Goal: Task Accomplishment & Management: Use online tool/utility

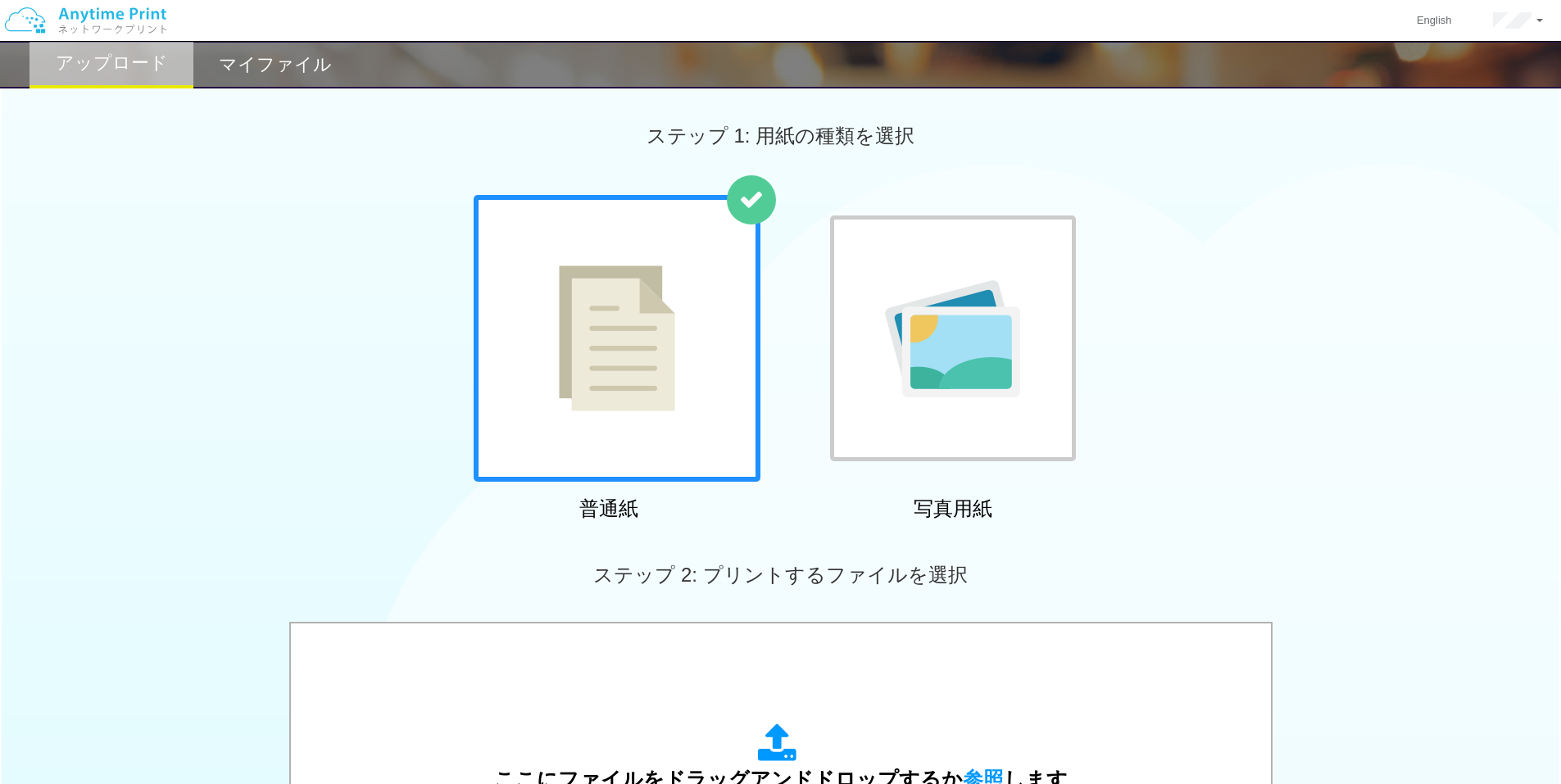
click at [289, 72] on h2 "マイファイル" at bounding box center [275, 64] width 113 height 20
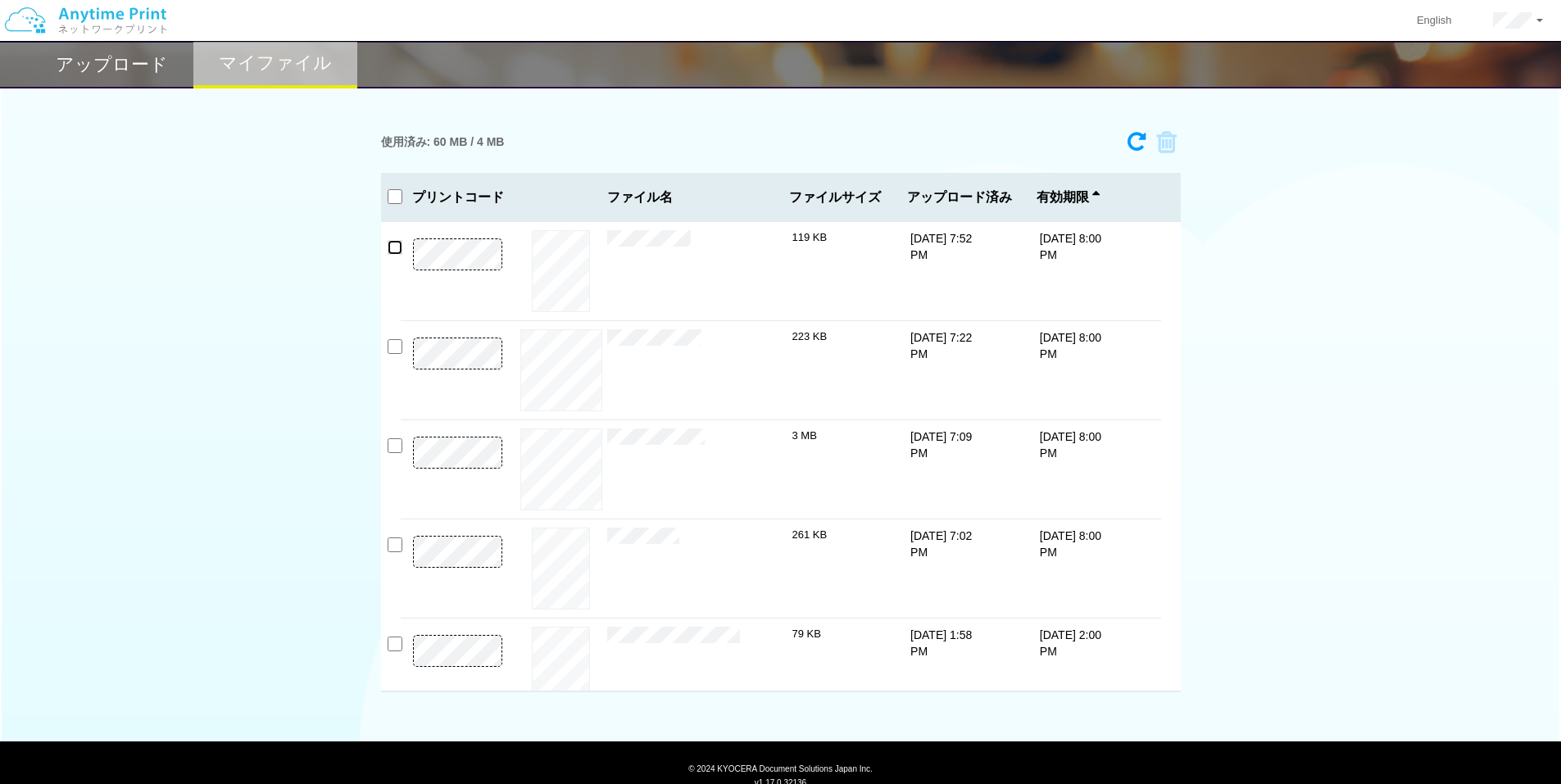
click at [395, 251] on input "checkbox" at bounding box center [395, 247] width 15 height 15
checkbox input "true"
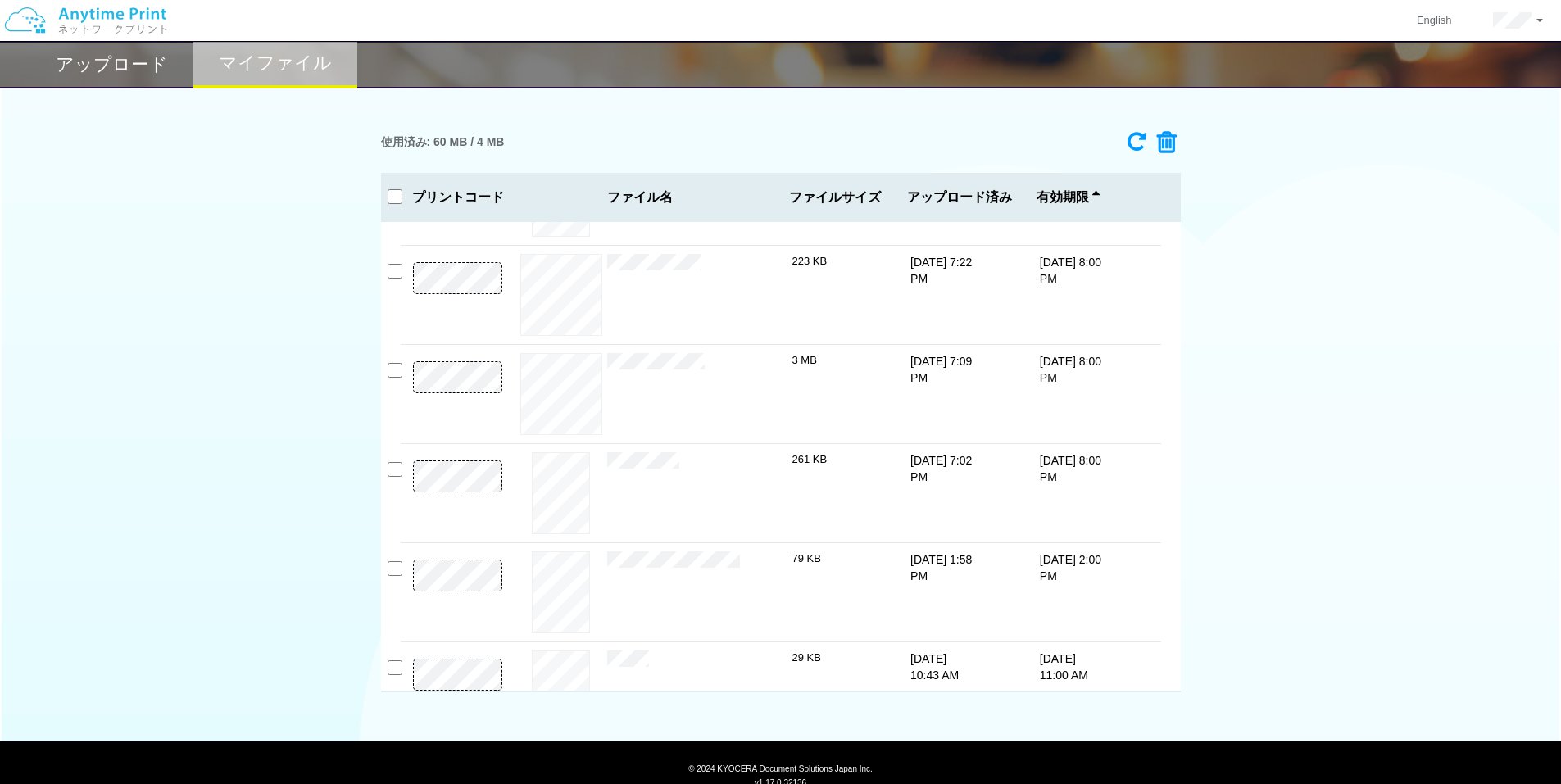
scroll to position [218, 0]
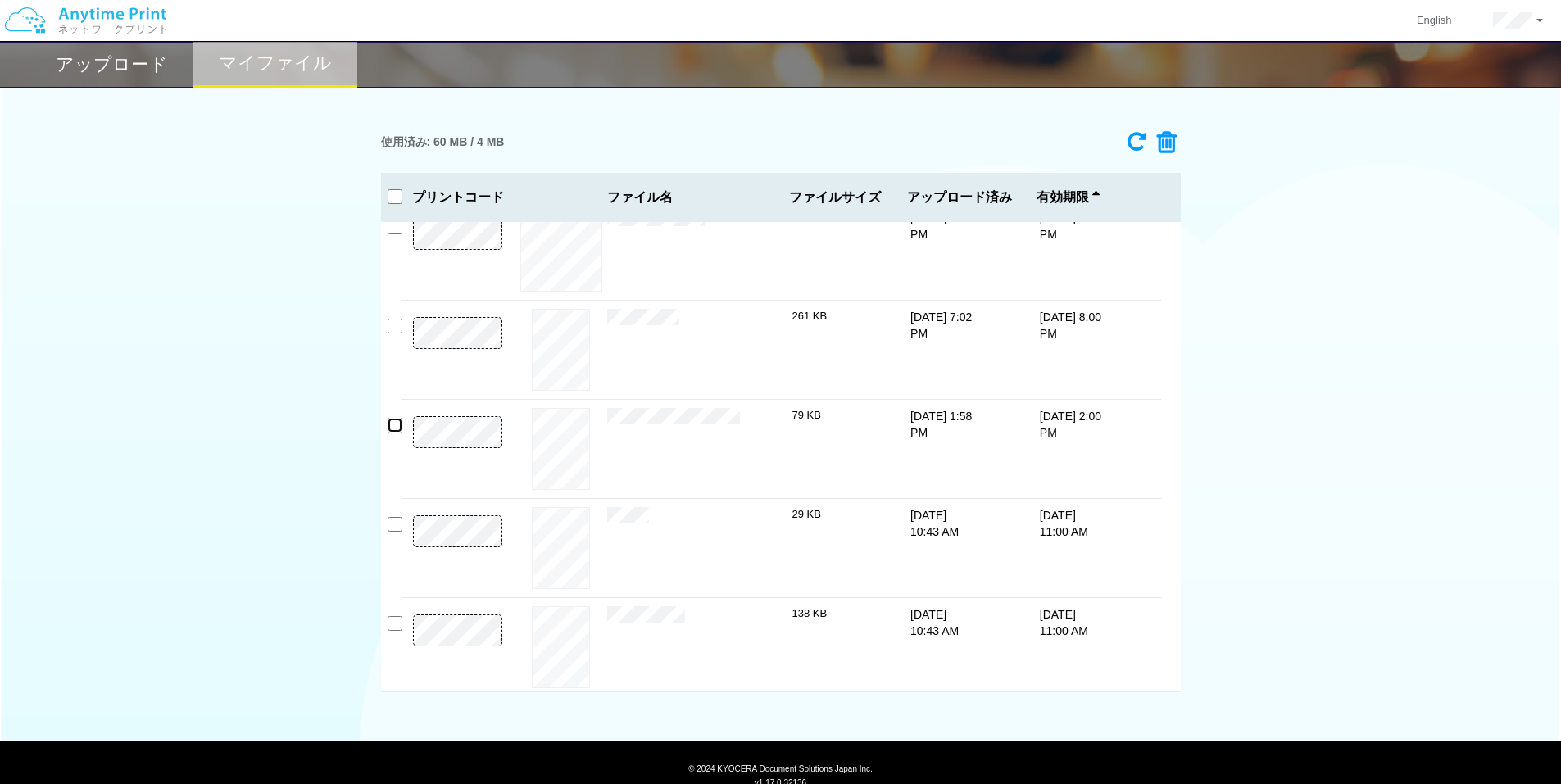
click at [396, 423] on input "checkbox" at bounding box center [395, 425] width 15 height 15
checkbox input "true"
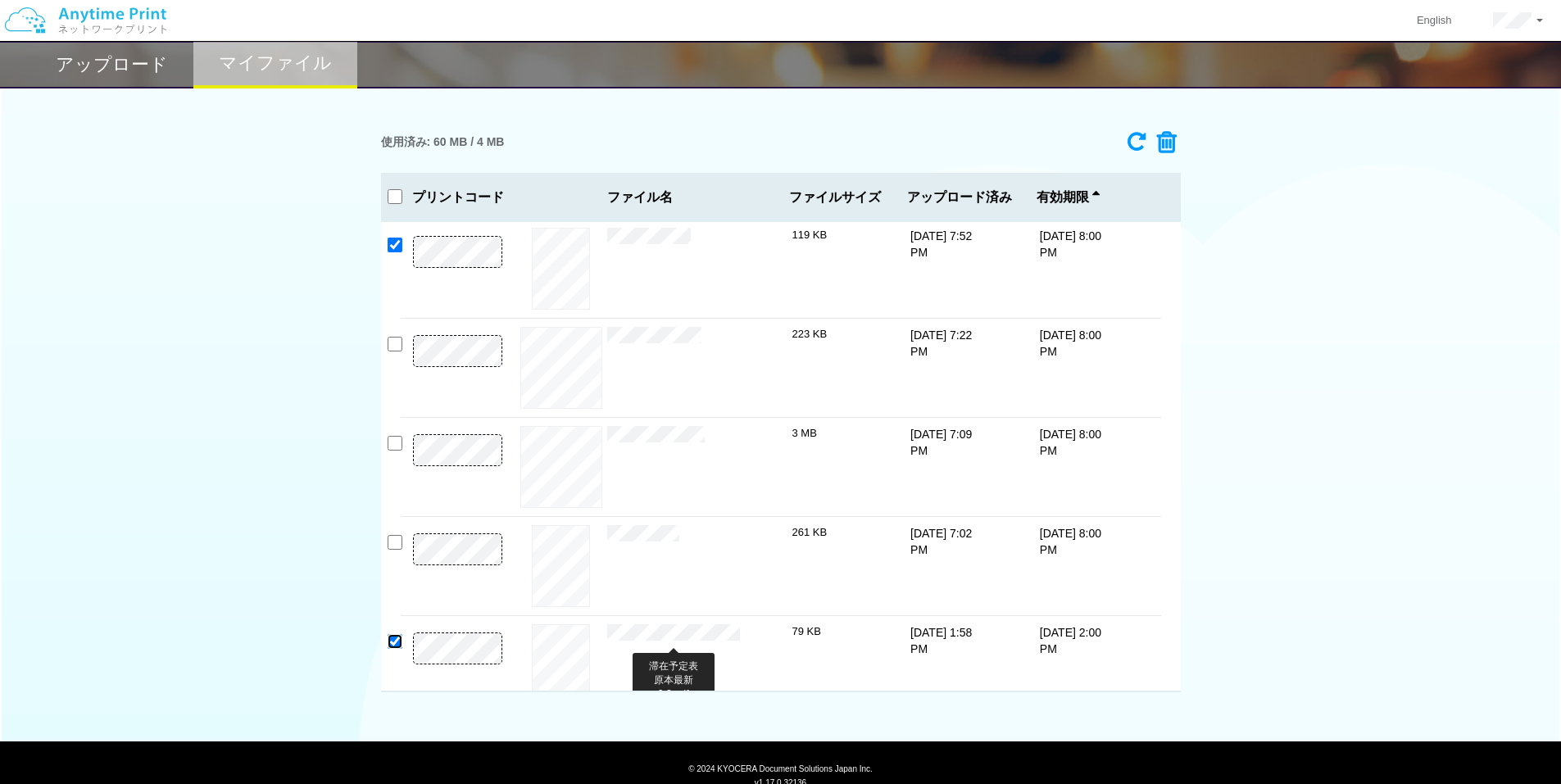
scroll to position [0, 0]
click at [1175, 135] on div "使用済み: 60 MB / 4 MB" at bounding box center [780, 142] width 800 height 37
click at [1161, 140] on icon at bounding box center [1161, 142] width 32 height 24
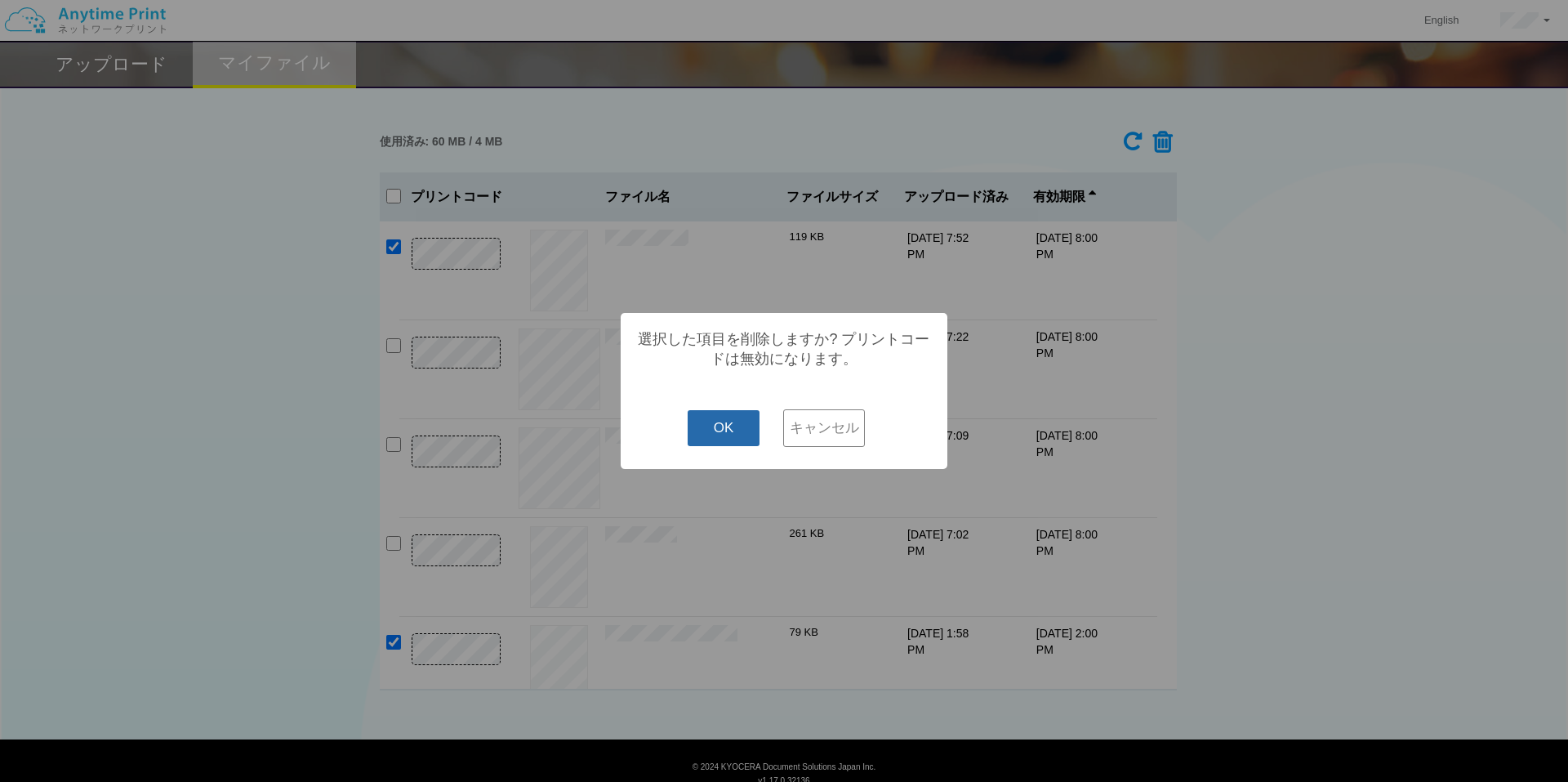
click at [741, 420] on button "OK" at bounding box center [723, 428] width 72 height 36
checkbox input "false"
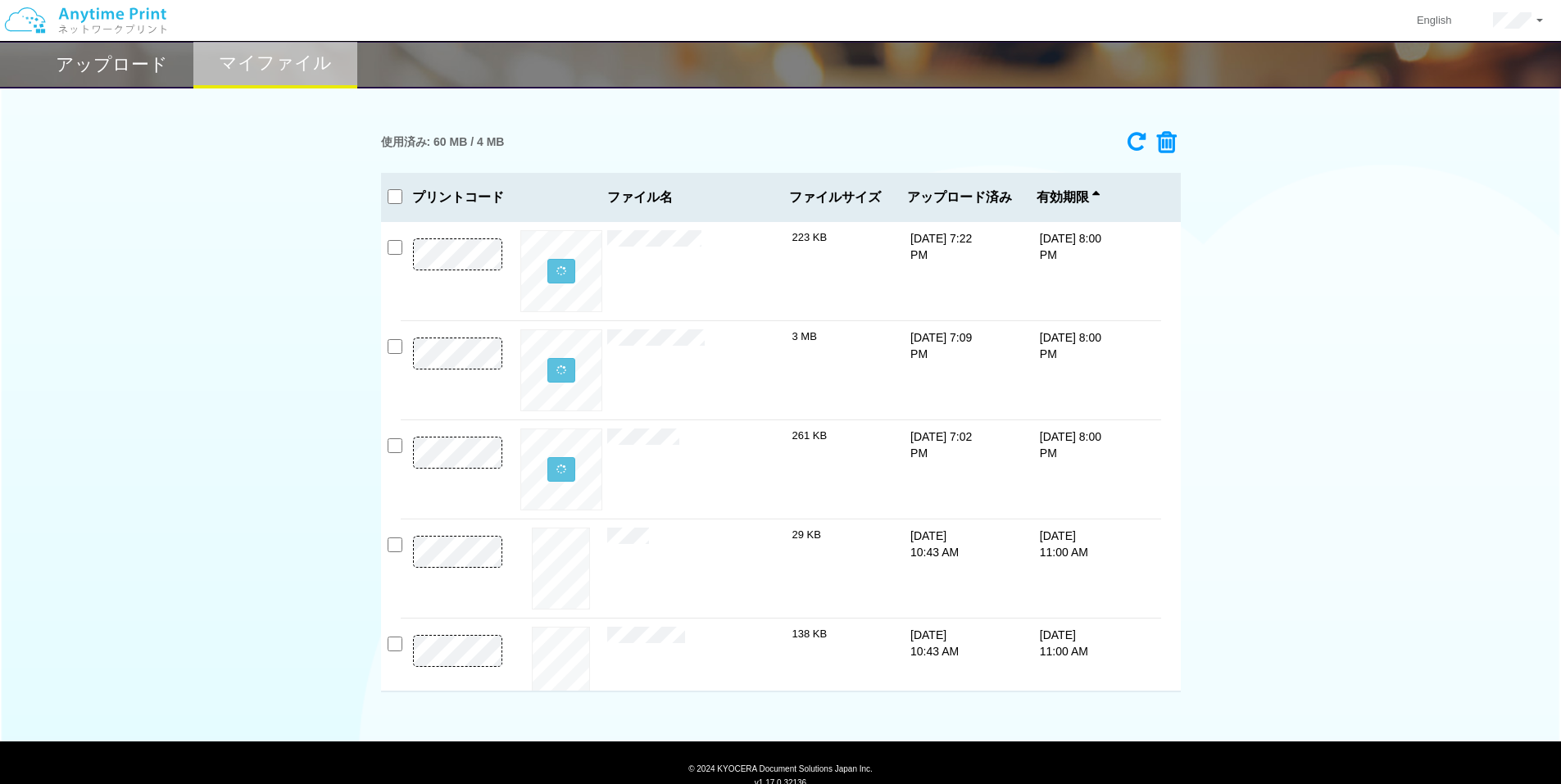
click at [164, 80] on div "アップロード" at bounding box center [112, 64] width 164 height 47
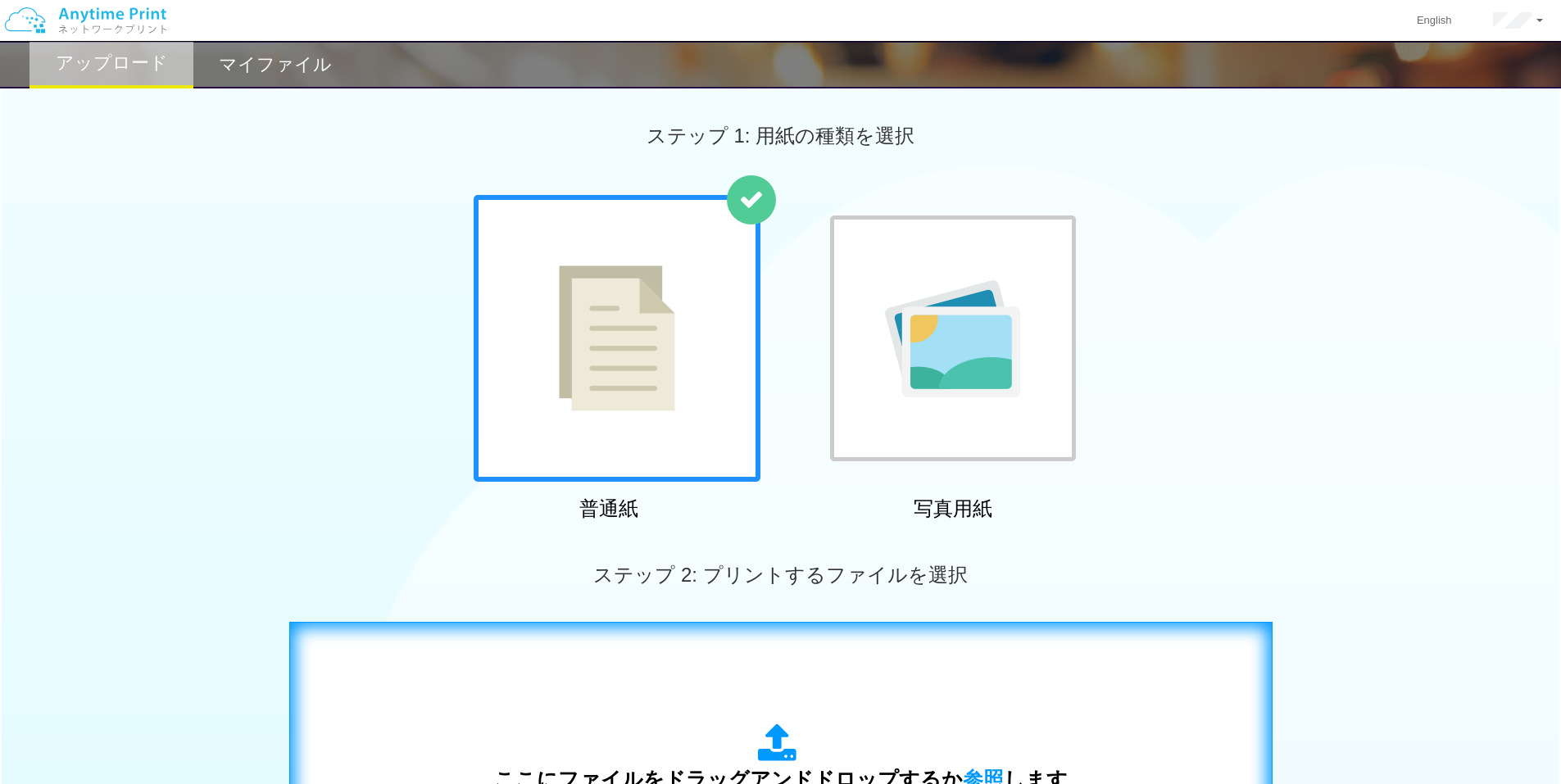
click at [662, 660] on div "ここにファイルをドラッグアンドドロップするか 参照 します アップロード: 1 個の JPG ファイル、または 1 個の PDF ファイル (上限 50 ペー…" at bounding box center [780, 787] width 949 height 296
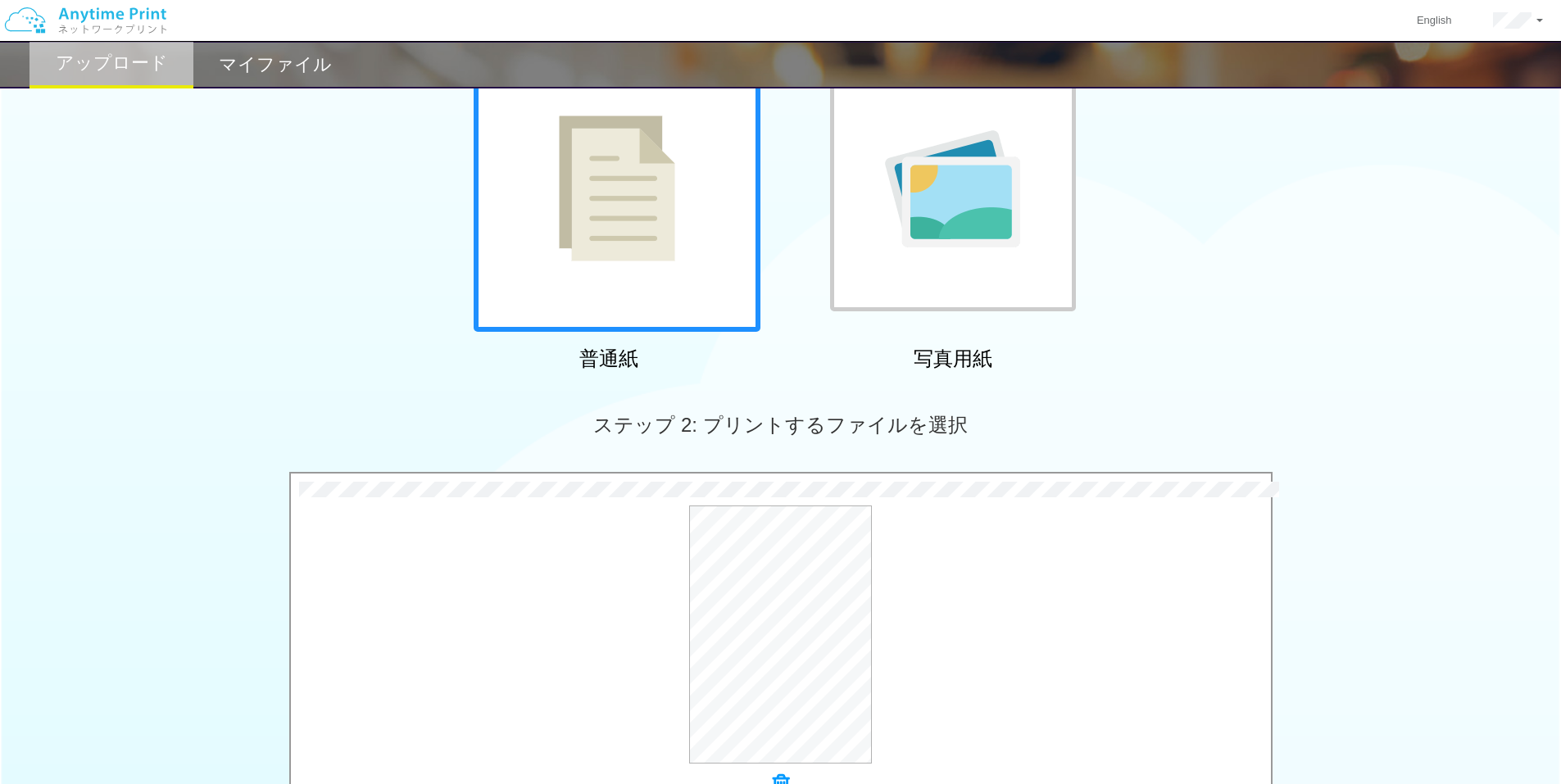
scroll to position [437, 0]
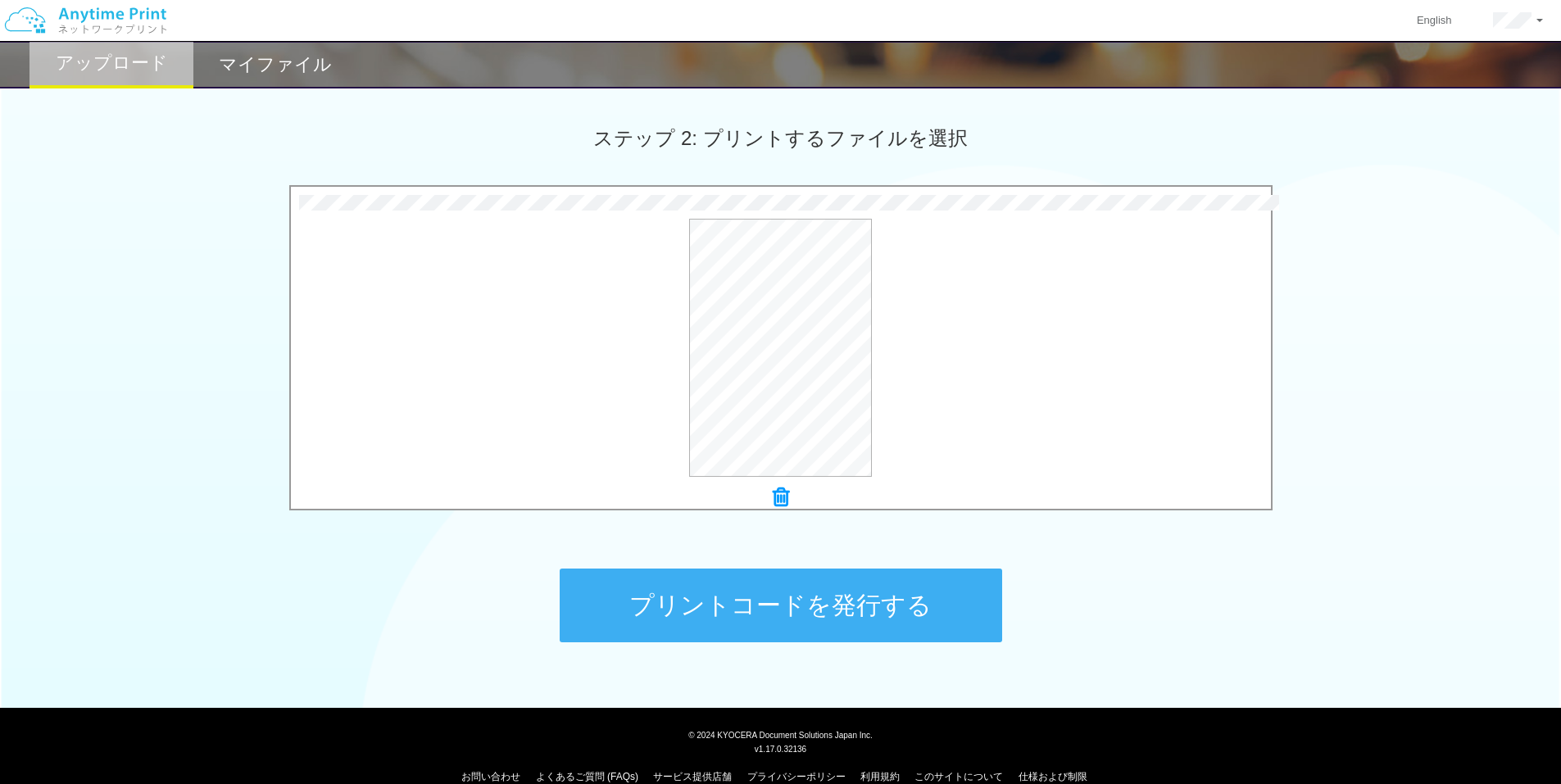
click at [741, 620] on button "プリントコードを発行する" at bounding box center [780, 605] width 442 height 73
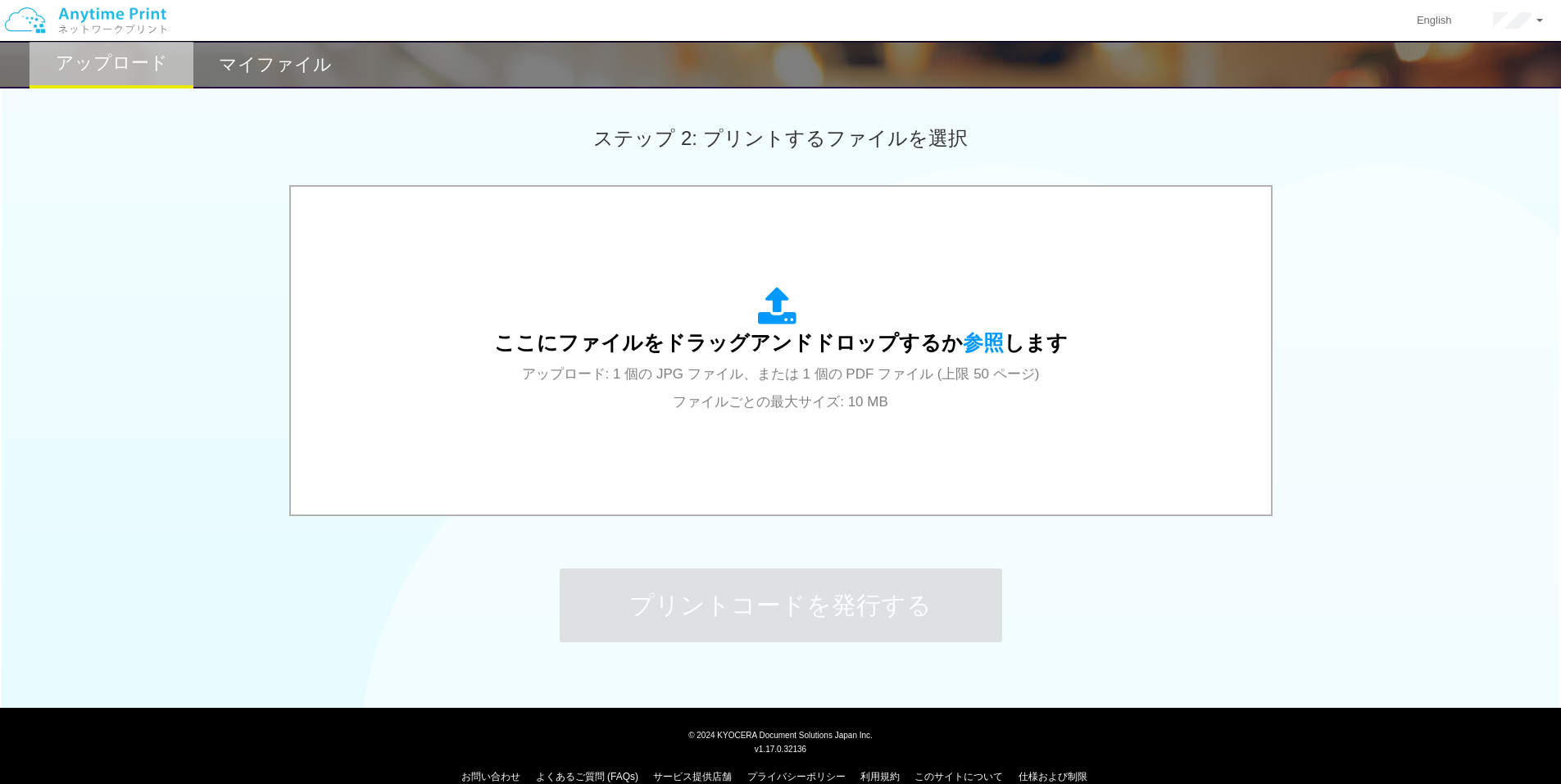
scroll to position [0, 0]
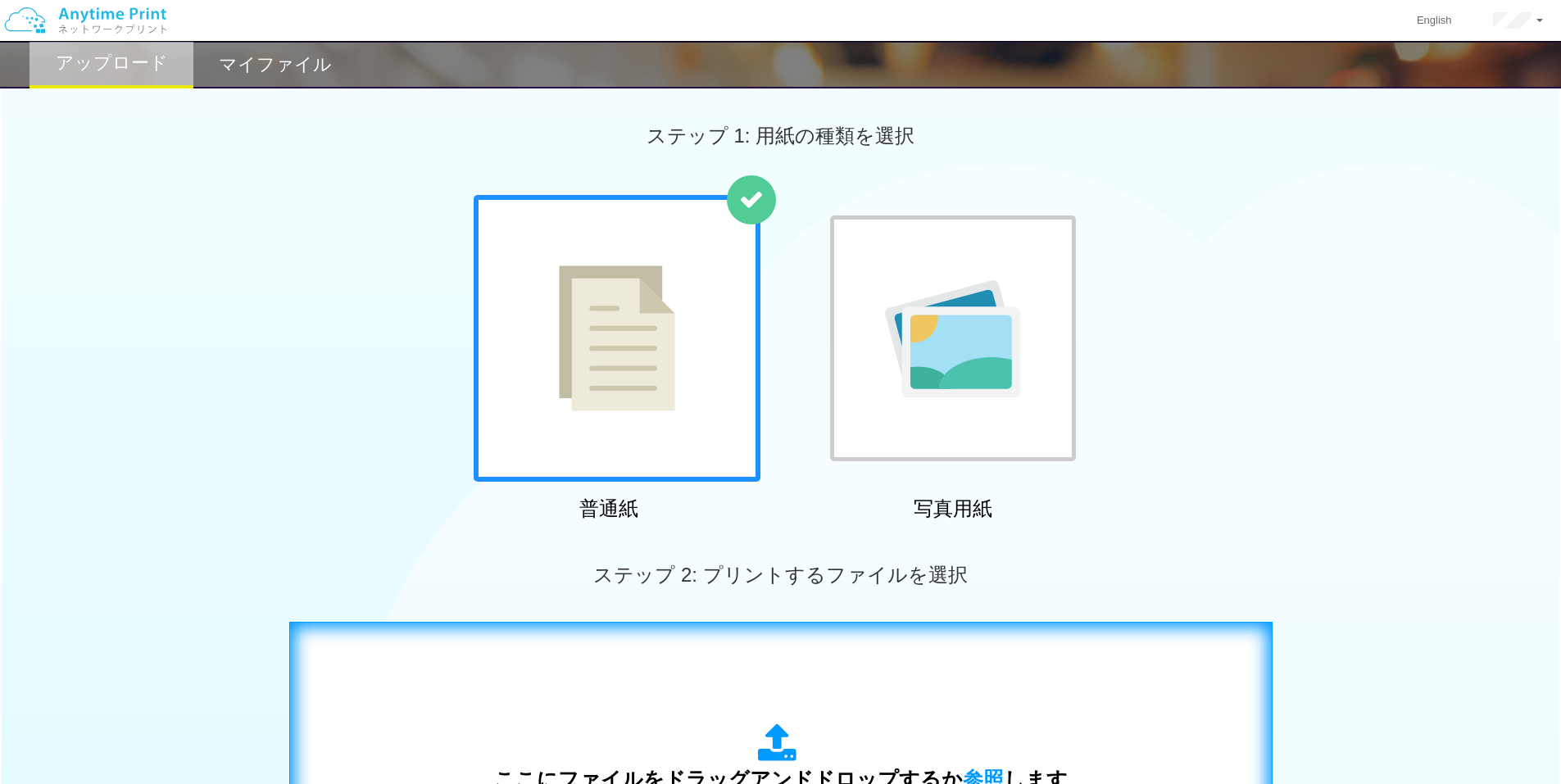
click at [647, 670] on div "ここにファイルをドラッグアンドドロップするか 参照 します アップロード: 1 個の JPG ファイル、または 1 個の PDF ファイル (上限 50 ペー…" at bounding box center [780, 787] width 949 height 296
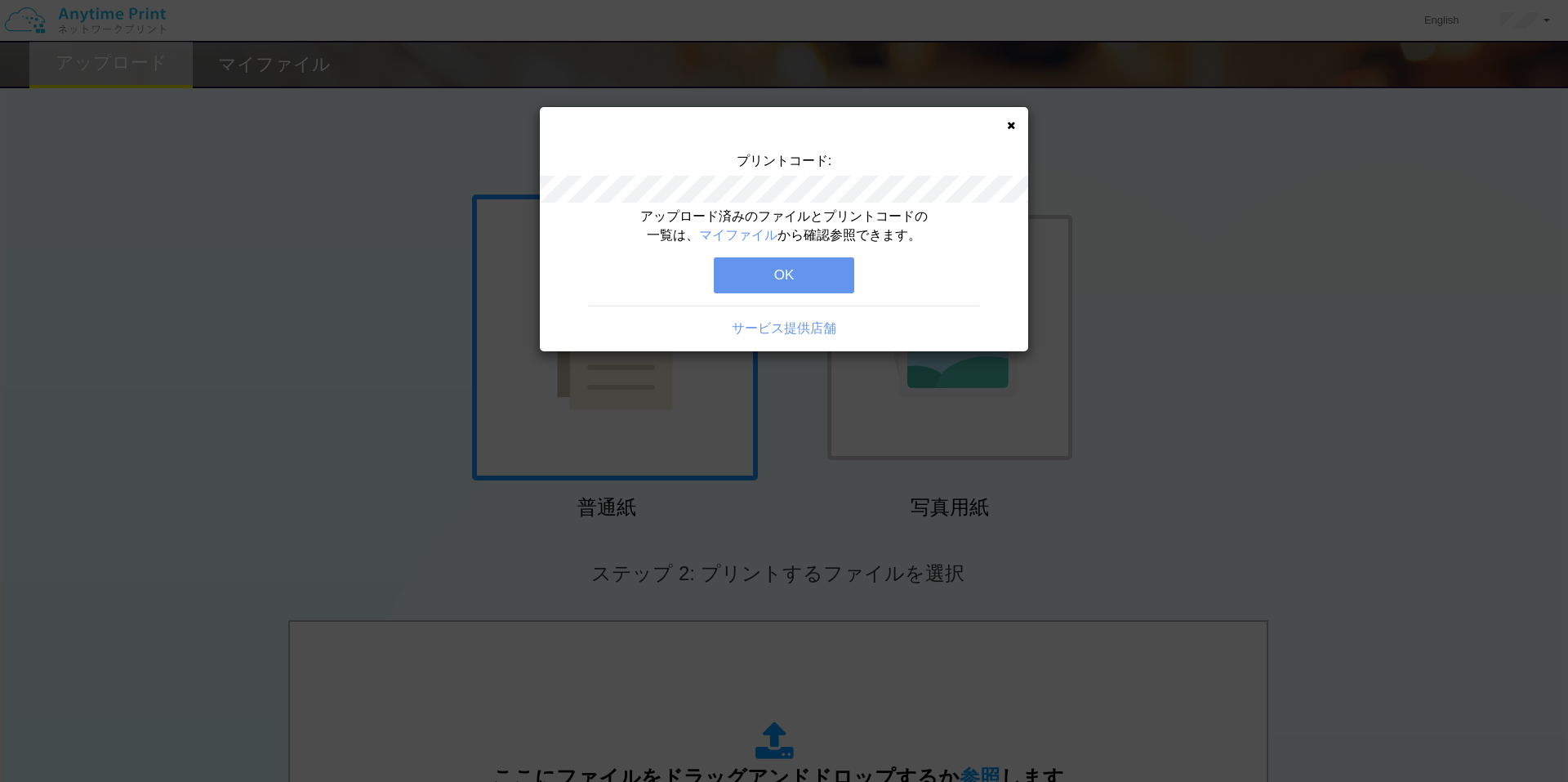
drag, startPoint x: 814, startPoint y: 266, endPoint x: 804, endPoint y: 270, distance: 10.8
click at [811, 266] on button "OK" at bounding box center [784, 275] width 141 height 36
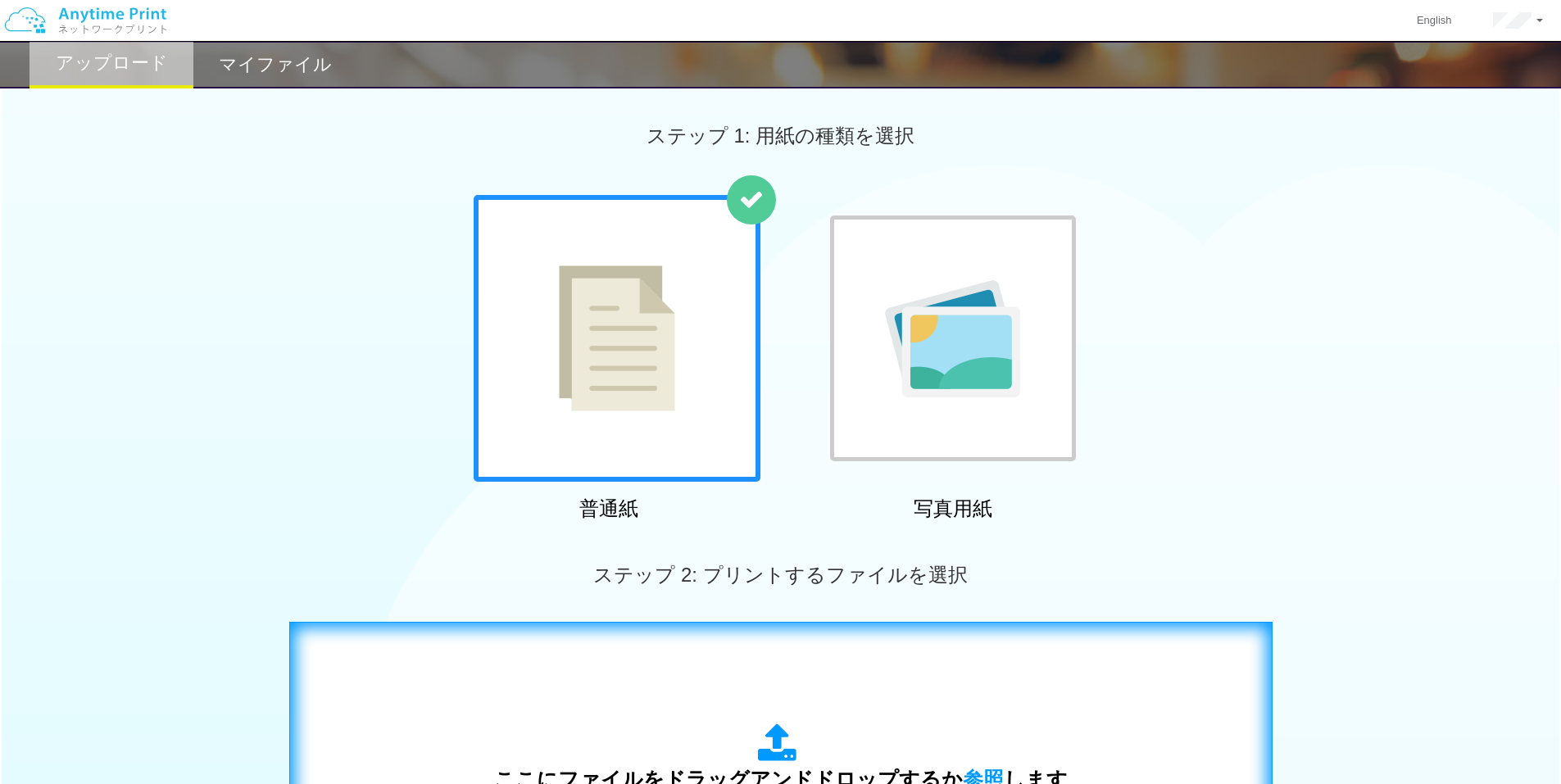
click at [559, 661] on div "ここにファイルをドラッグアンドドロップするか 参照 します アップロード: 1 個の JPG ファイル、または 1 個の PDF ファイル (上限 50 ペー…" at bounding box center [780, 787] width 949 height 296
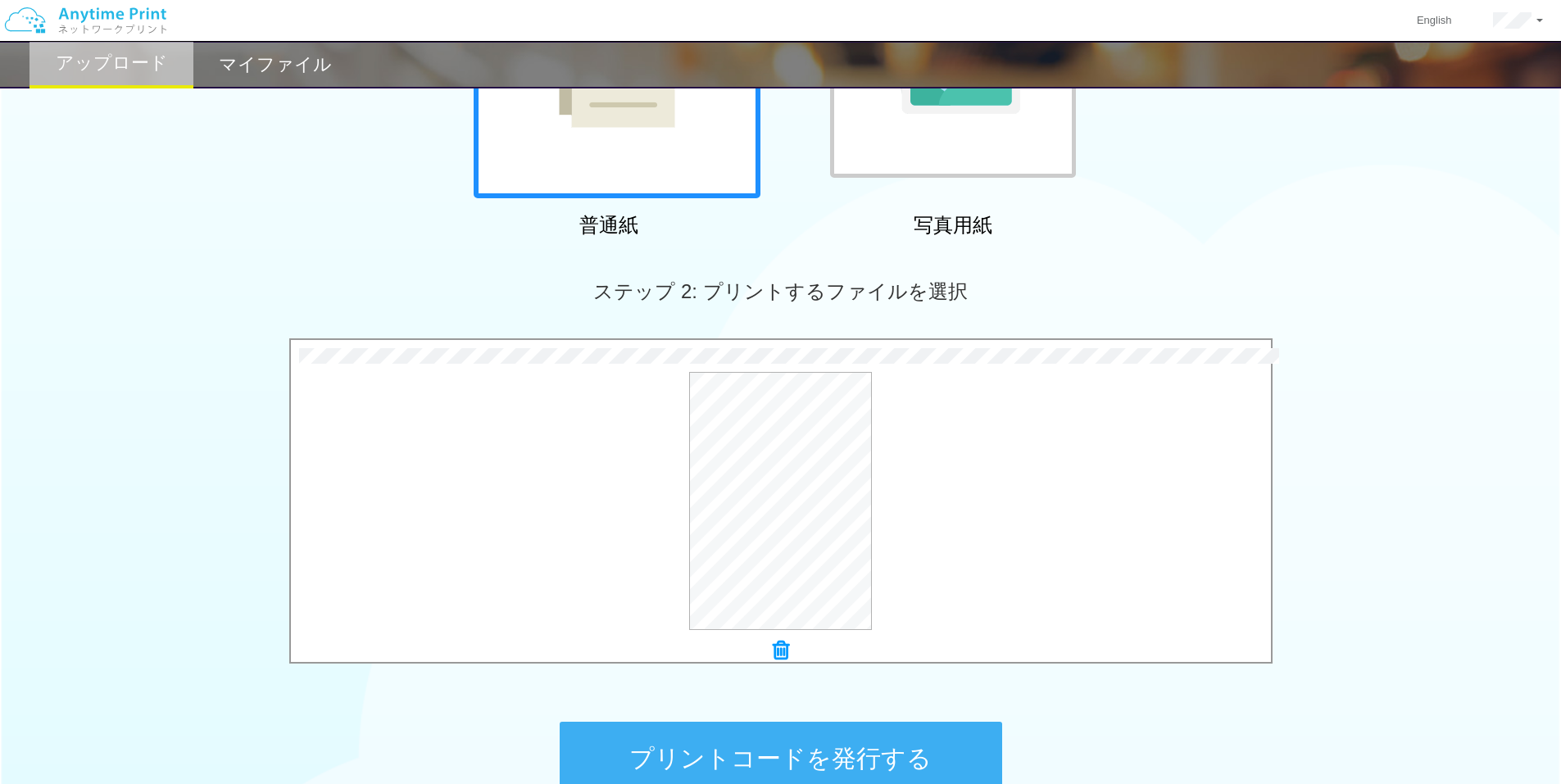
scroll to position [438, 0]
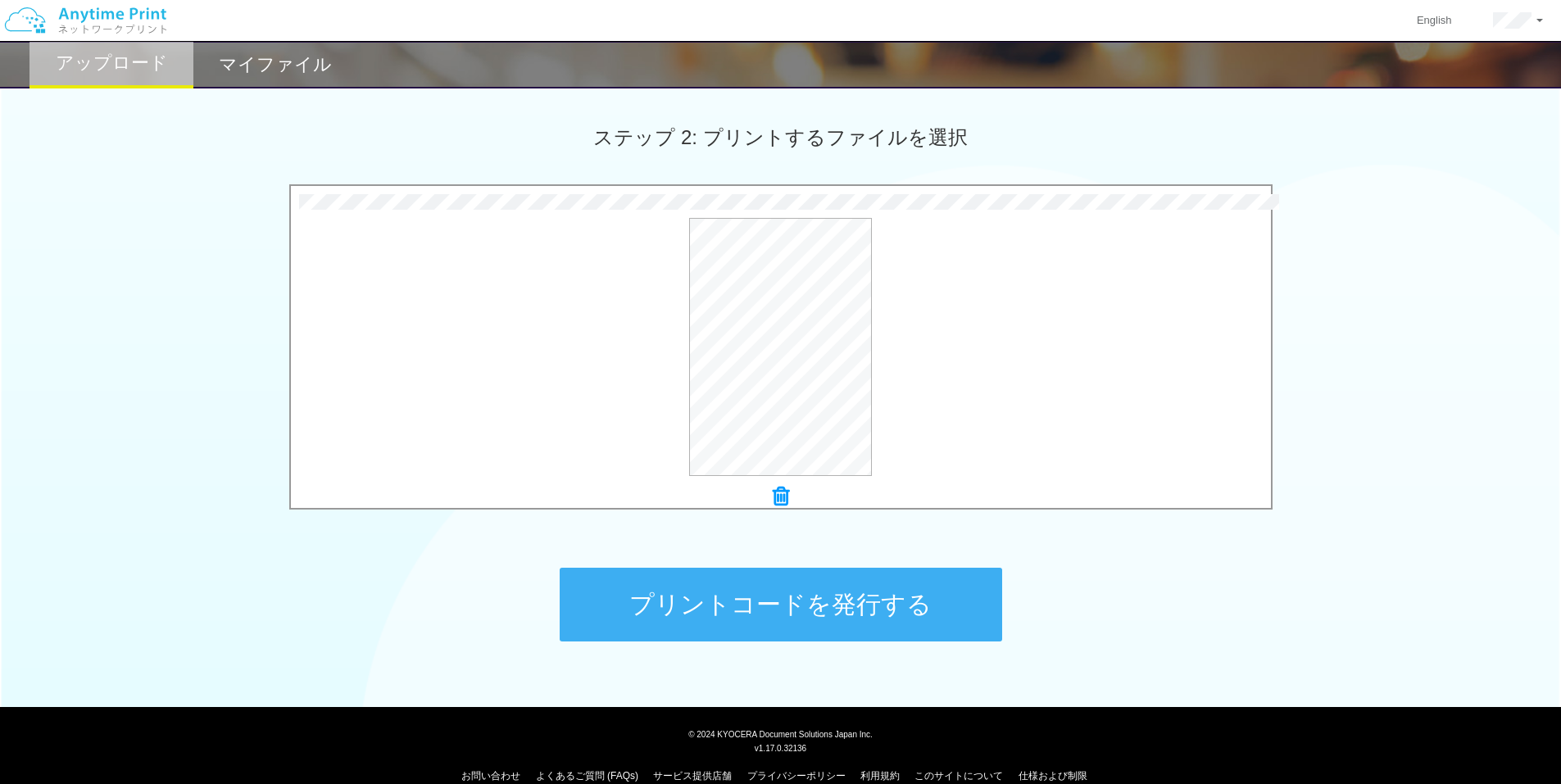
click at [703, 596] on button "プリントコードを発行する" at bounding box center [780, 604] width 442 height 73
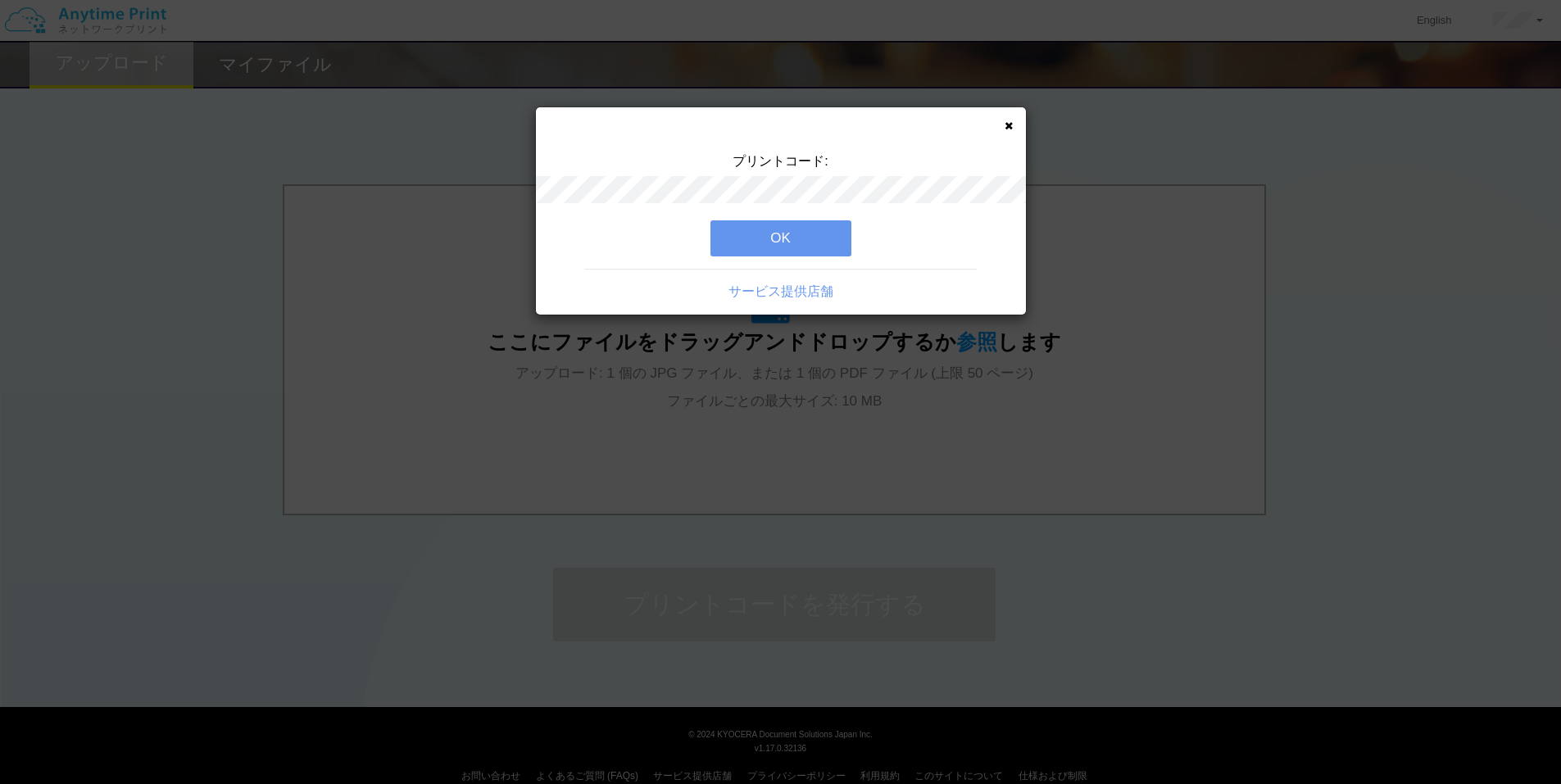
scroll to position [0, 0]
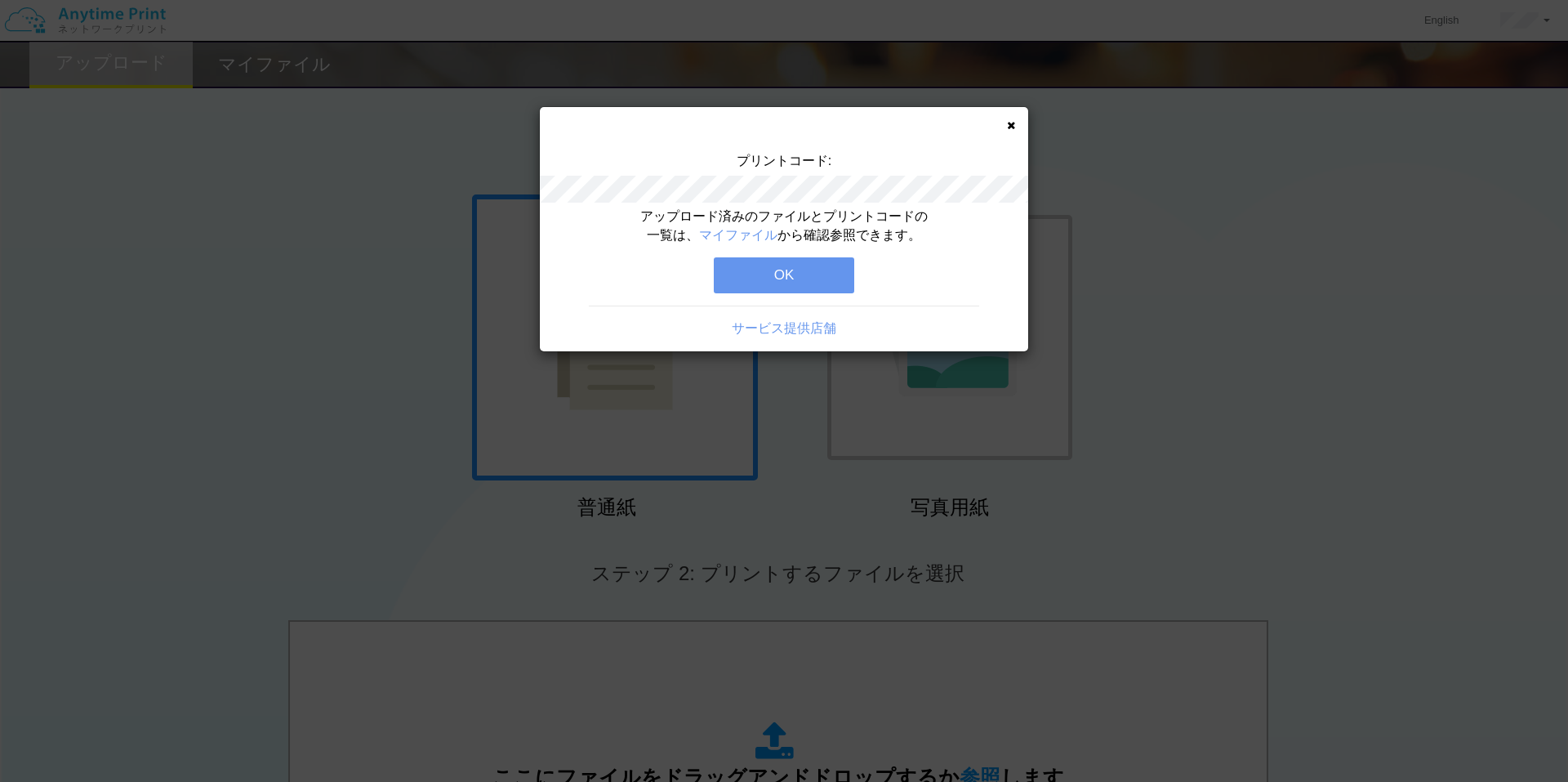
click at [774, 276] on button "OK" at bounding box center [784, 275] width 141 height 36
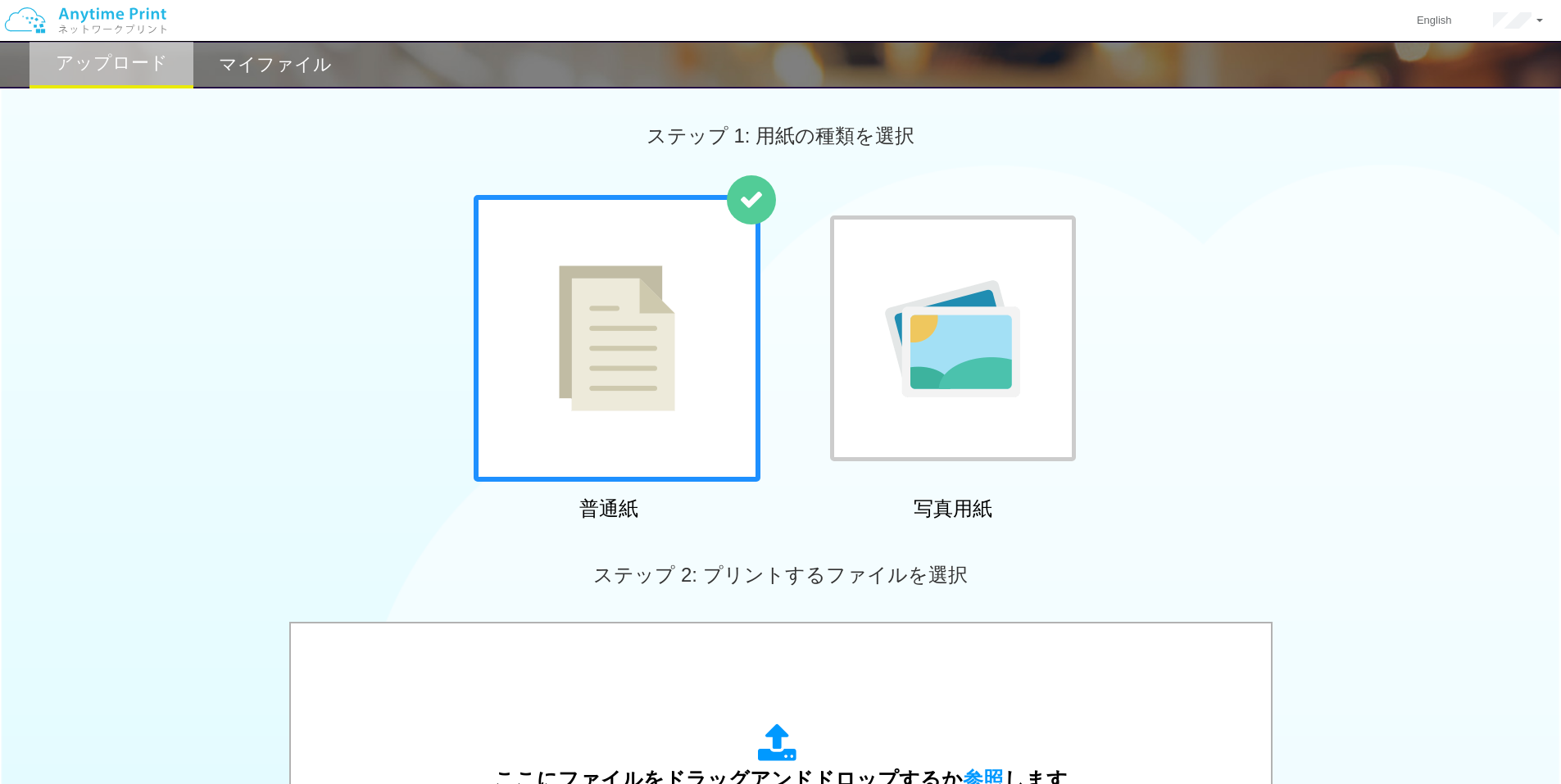
click at [295, 78] on div "マイファイル" at bounding box center [275, 64] width 164 height 47
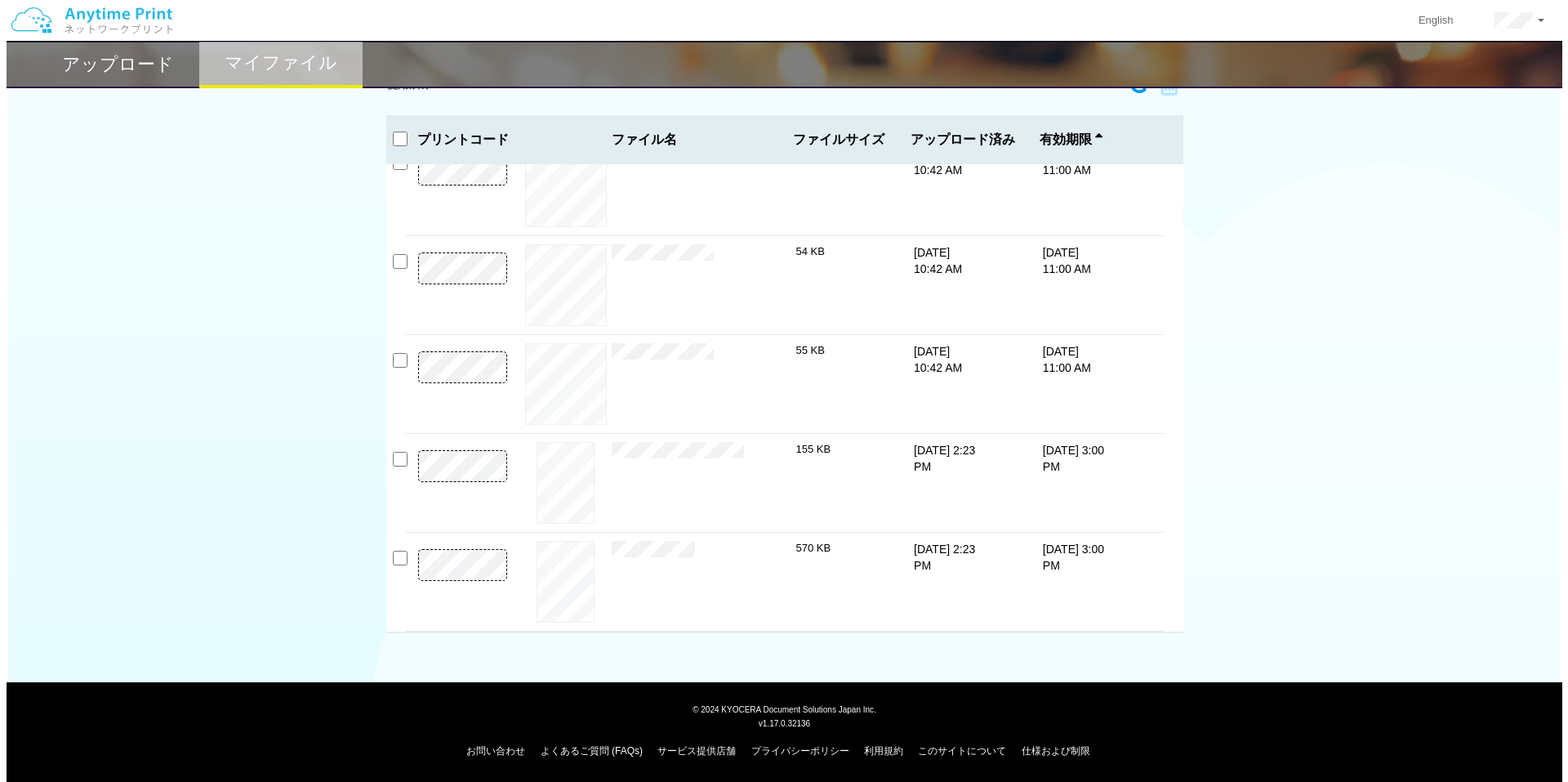
scroll to position [58, 0]
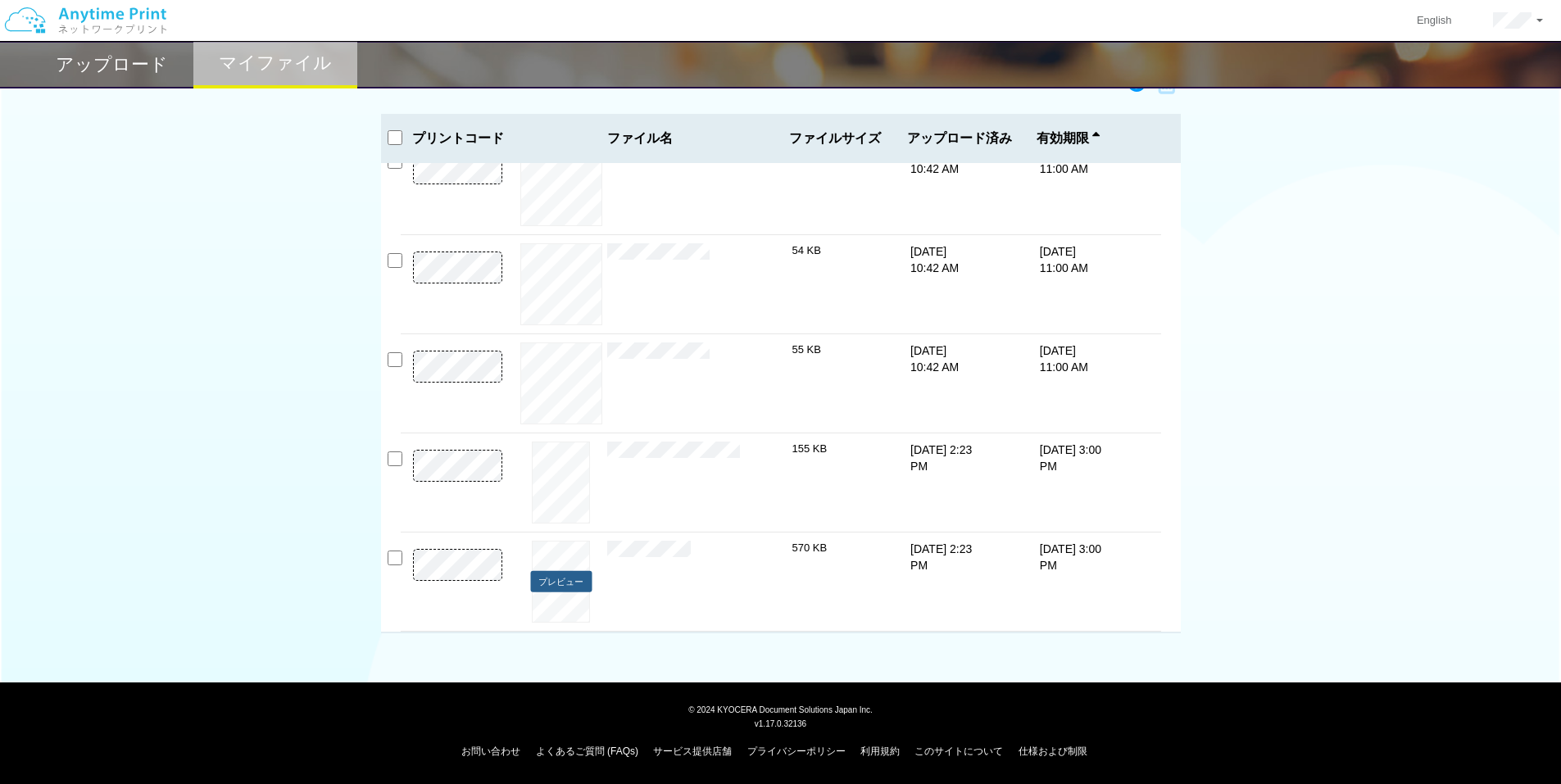
click at [564, 578] on button "プレビュー" at bounding box center [560, 582] width 61 height 22
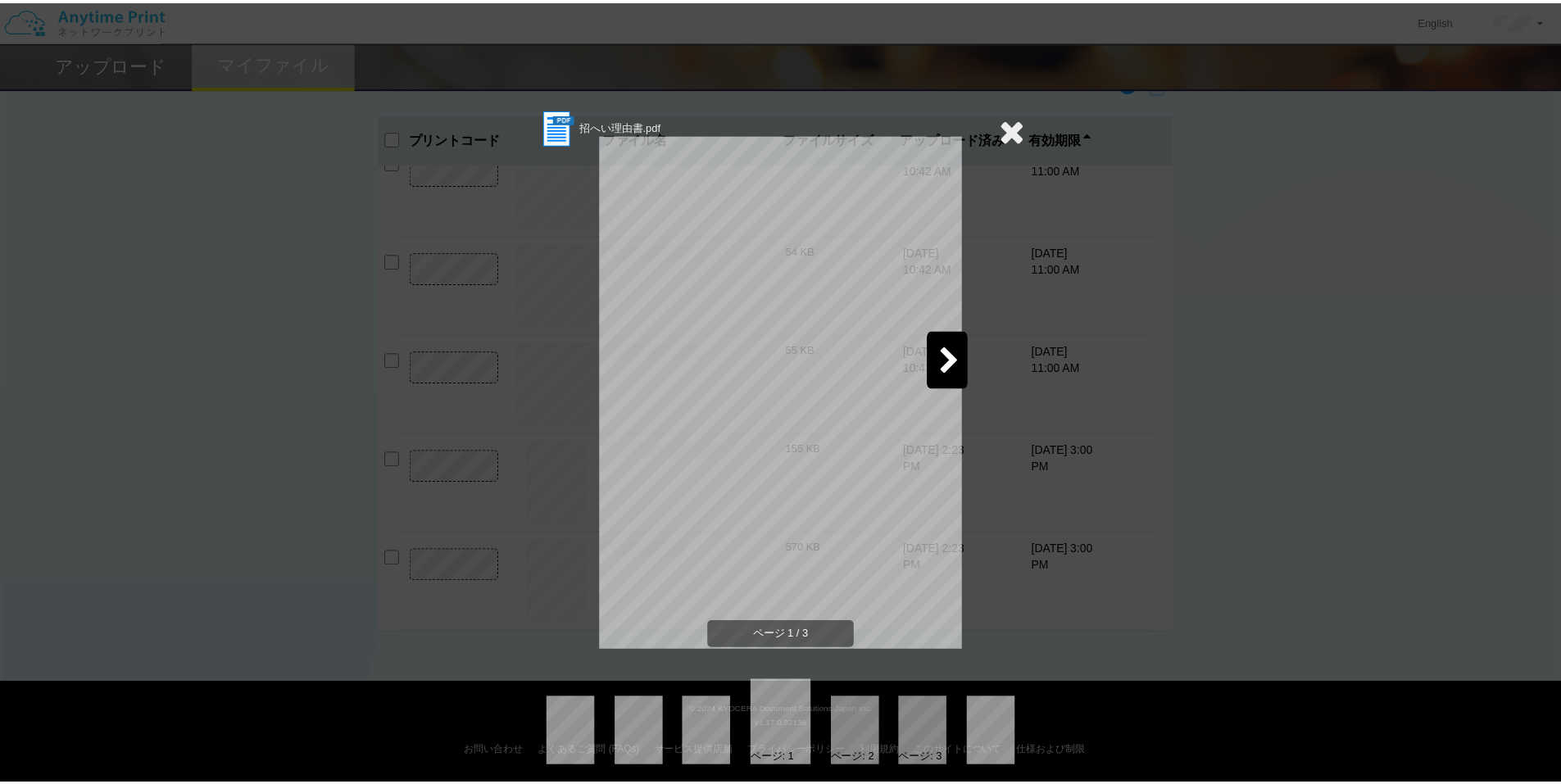
scroll to position [7, 0]
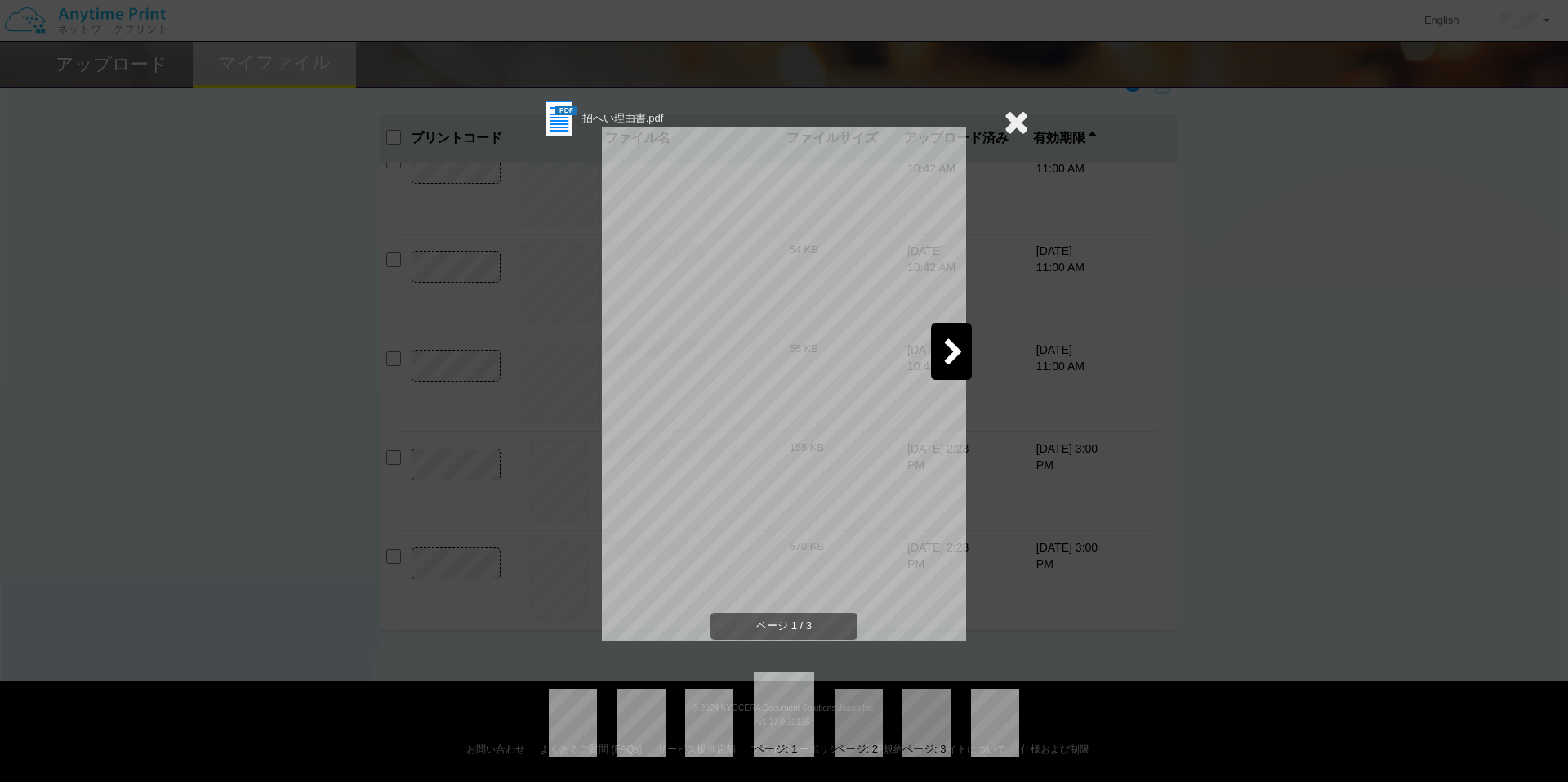
click at [933, 334] on div at bounding box center [951, 351] width 41 height 57
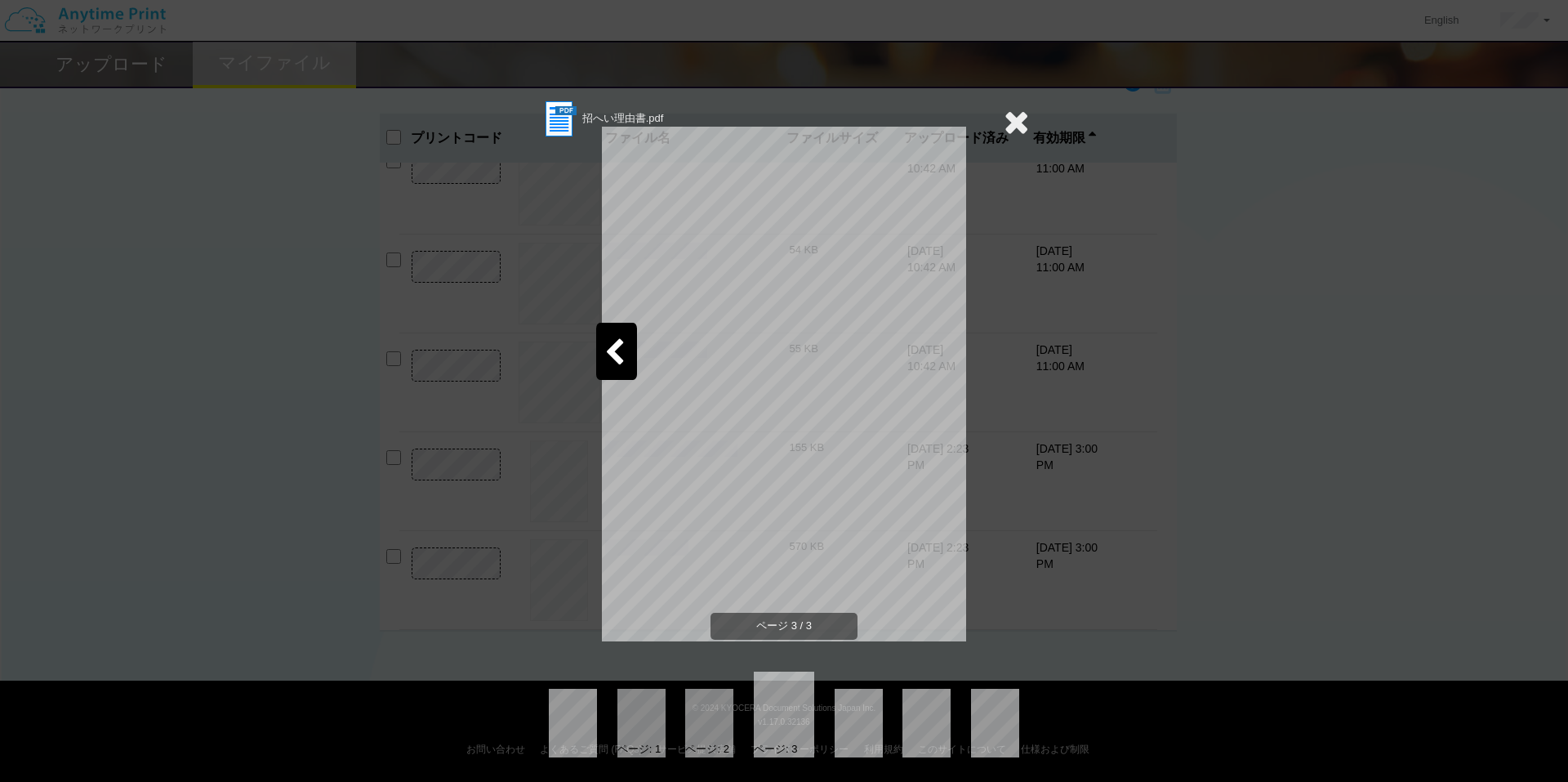
click at [1008, 120] on icon at bounding box center [1016, 121] width 25 height 32
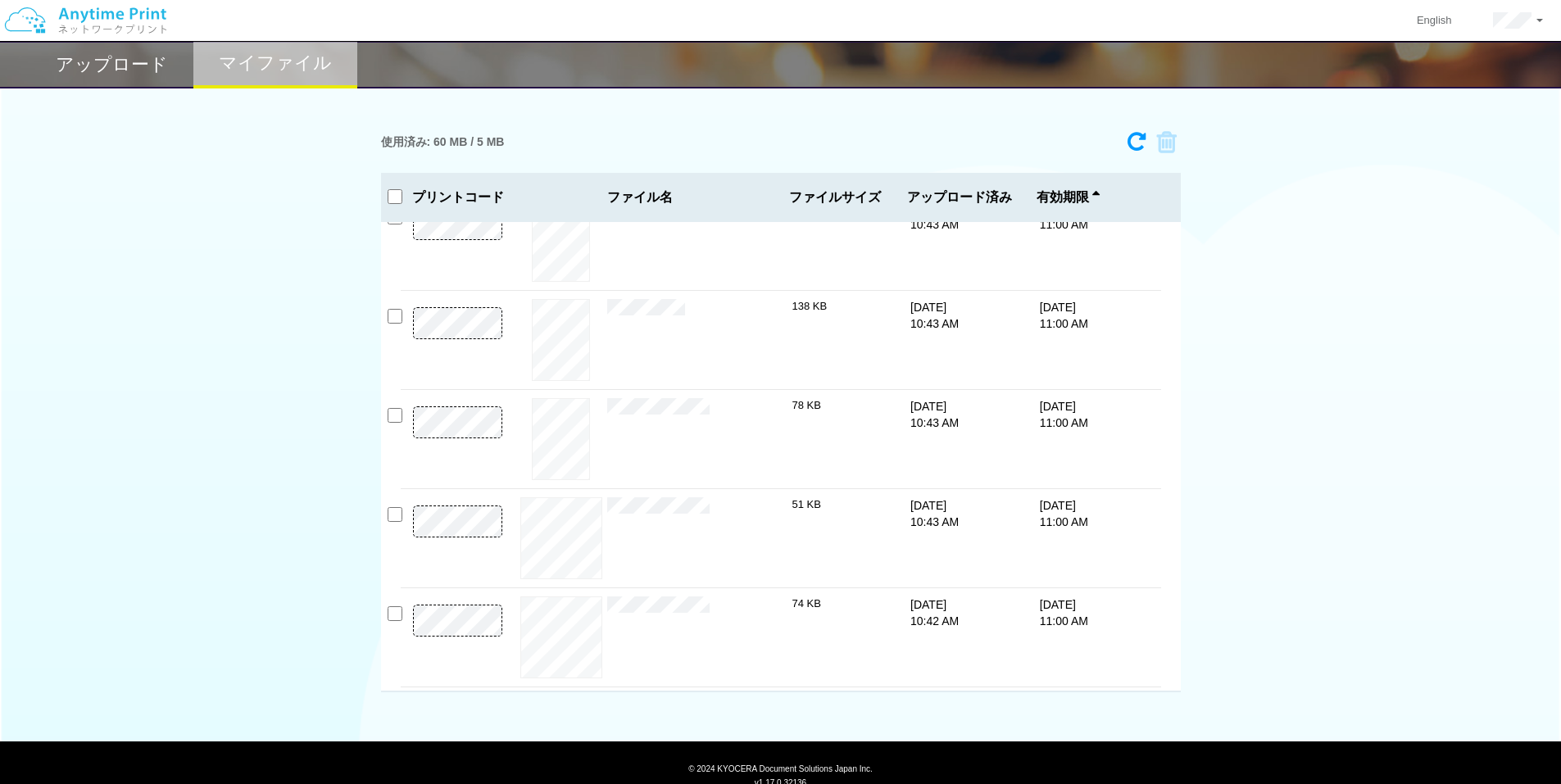
scroll to position [0, 0]
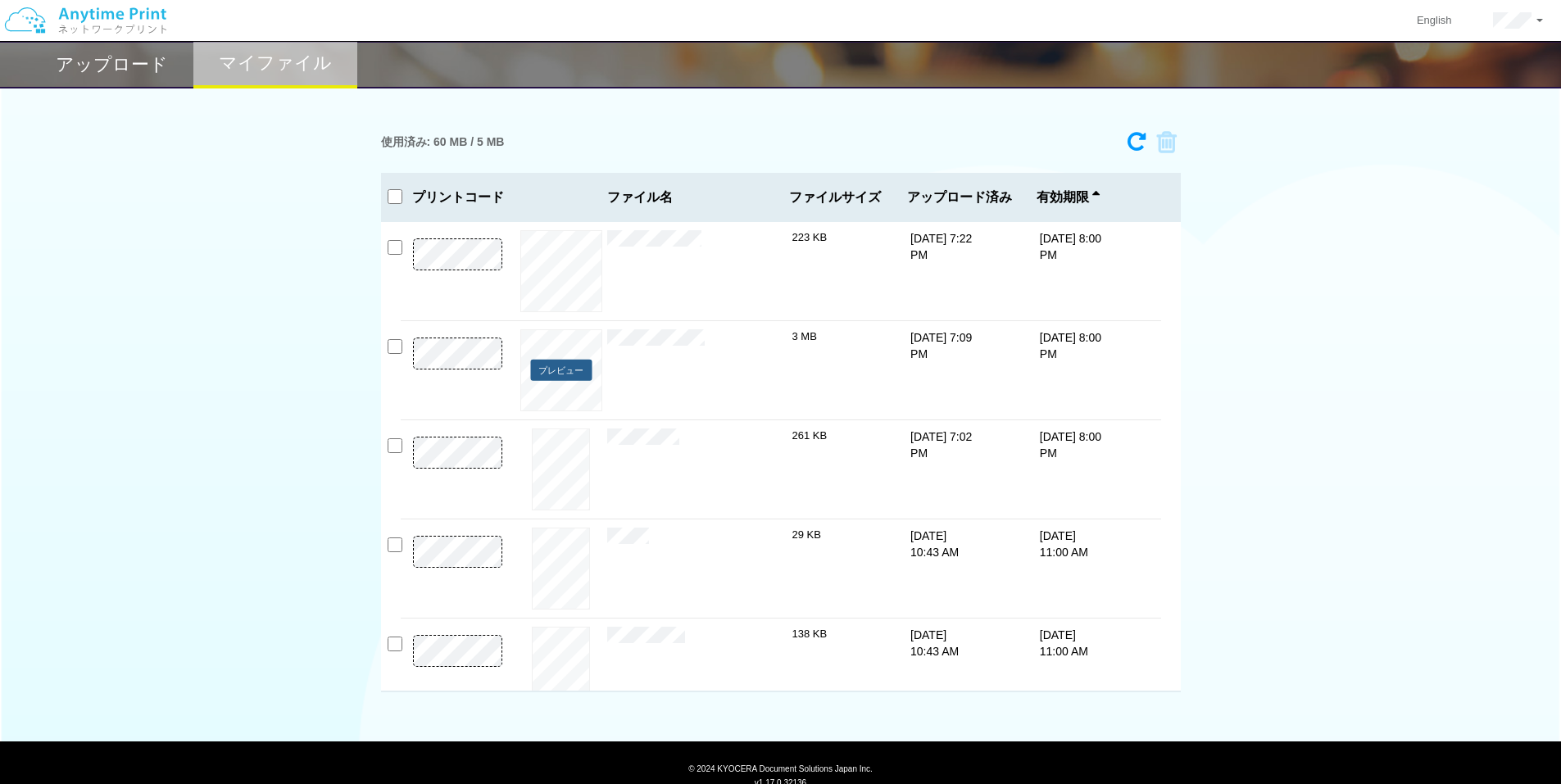
click at [565, 377] on button "プレビュー" at bounding box center [560, 371] width 61 height 22
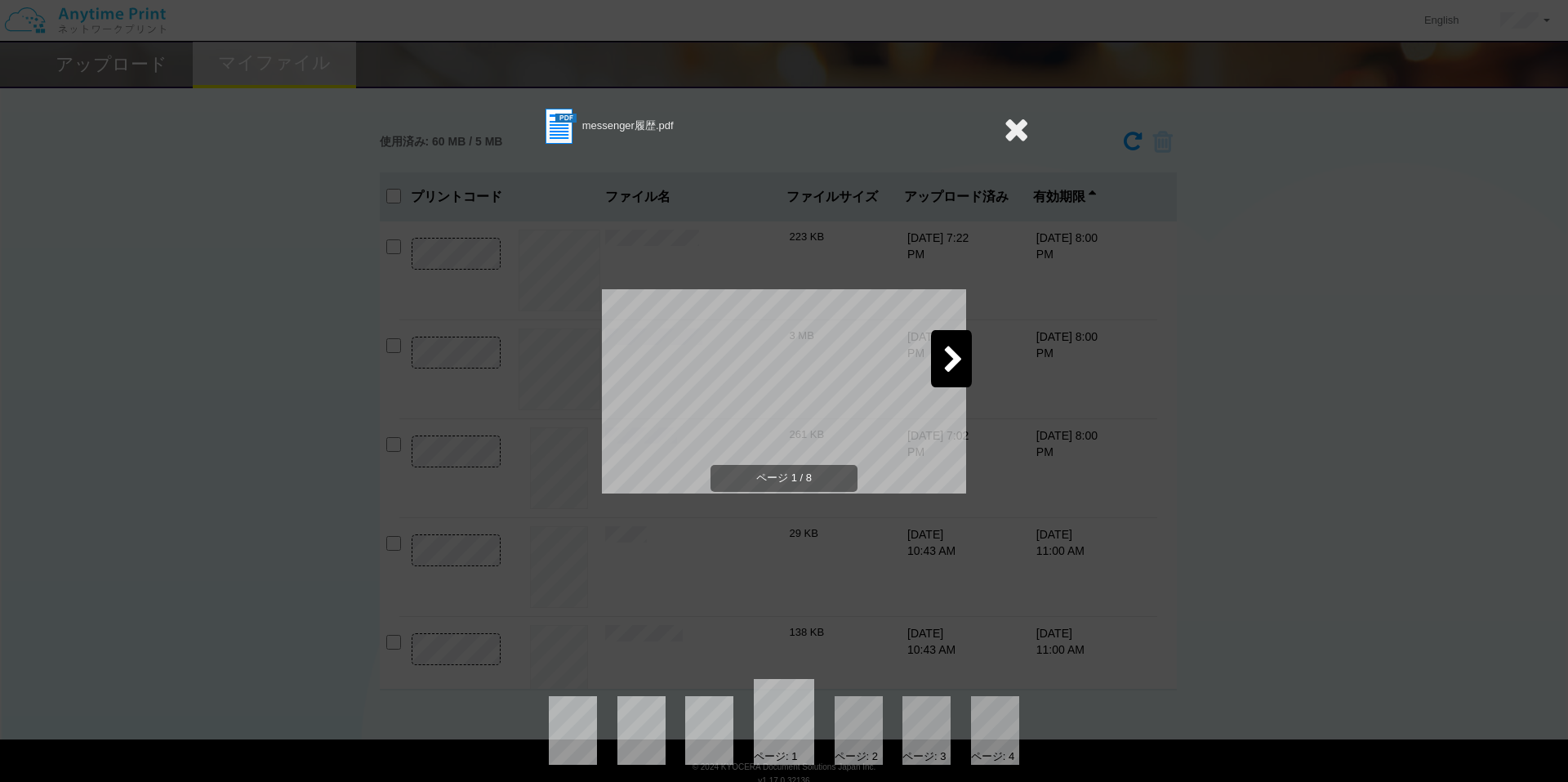
click at [943, 370] on icon at bounding box center [953, 360] width 20 height 29
click at [943, 373] on icon at bounding box center [953, 360] width 20 height 29
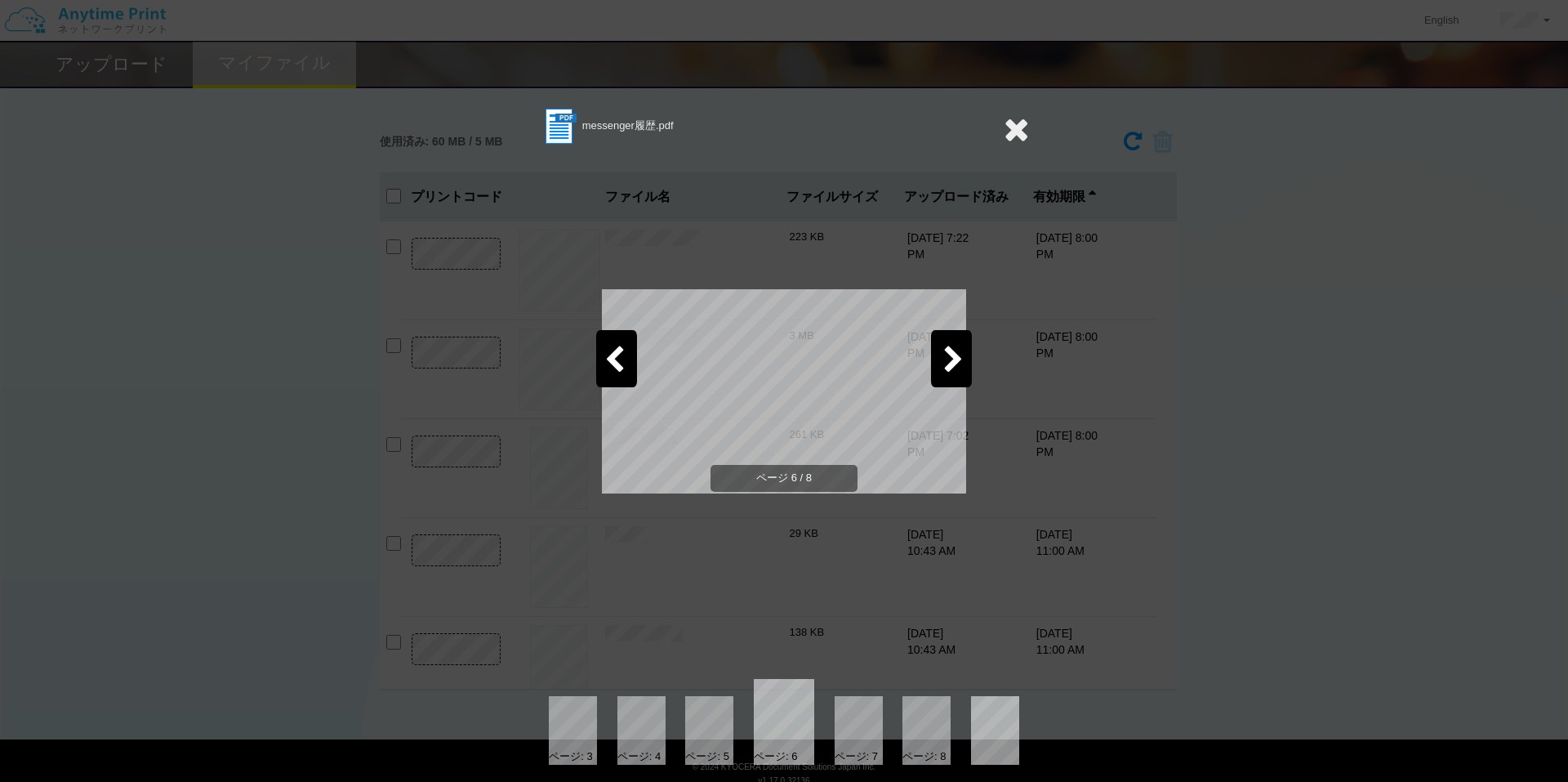
click at [943, 374] on icon at bounding box center [953, 360] width 20 height 29
click at [266, 436] on div "messenger履歴.pdf ページ 8 / 8 ページ: 5 ページ: 6 ページ: 7 ページ: 8" at bounding box center [784, 391] width 1568 height 782
